Goal: Check status: Check status

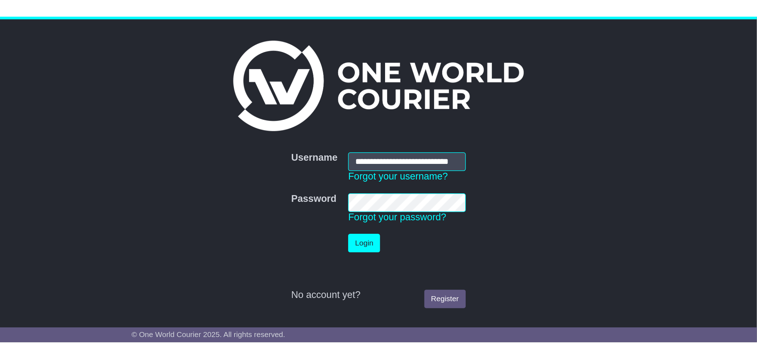
scroll to position [0, 6]
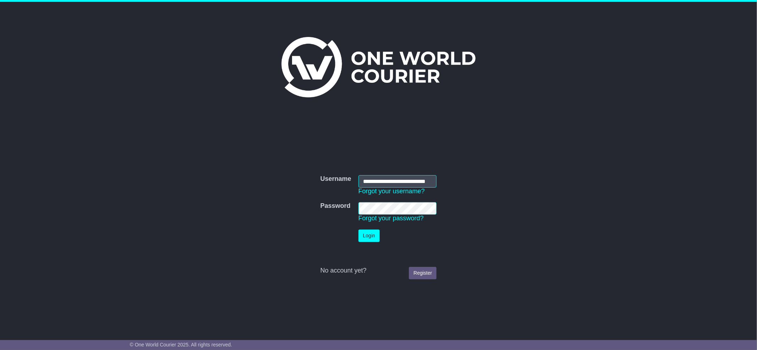
type input "**********"
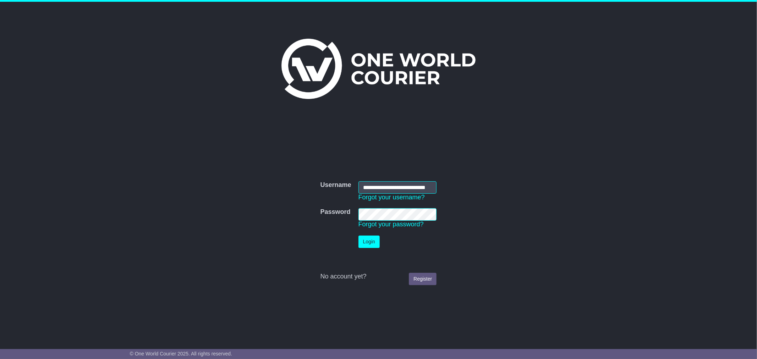
scroll to position [0, 0]
click at [373, 244] on button "Login" at bounding box center [368, 242] width 21 height 12
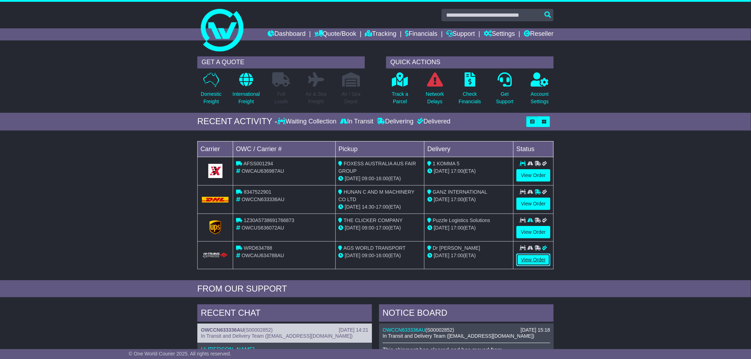
click at [547, 259] on link "View Order" at bounding box center [533, 260] width 34 height 12
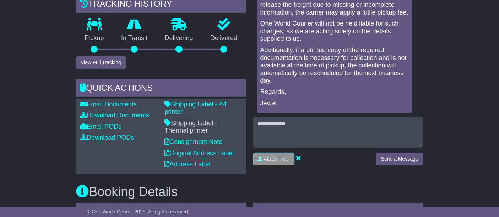
scroll to position [236, 0]
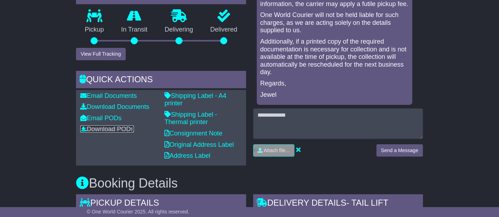
click at [112, 133] on link "Download PODs" at bounding box center [107, 129] width 54 height 7
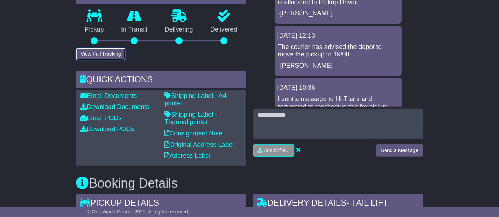
click at [104, 60] on button "View Full Tracking" at bounding box center [100, 54] width 49 height 12
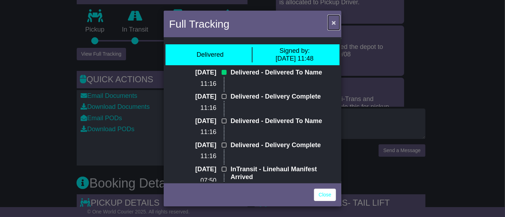
click at [335, 23] on span "×" at bounding box center [334, 22] width 4 height 8
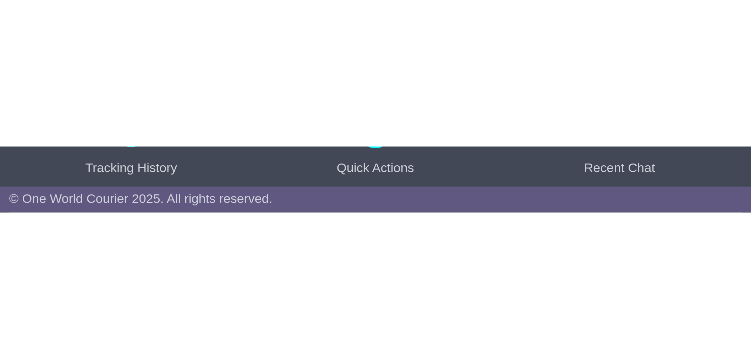
scroll to position [655, 0]
